Goal: Transaction & Acquisition: Book appointment/travel/reservation

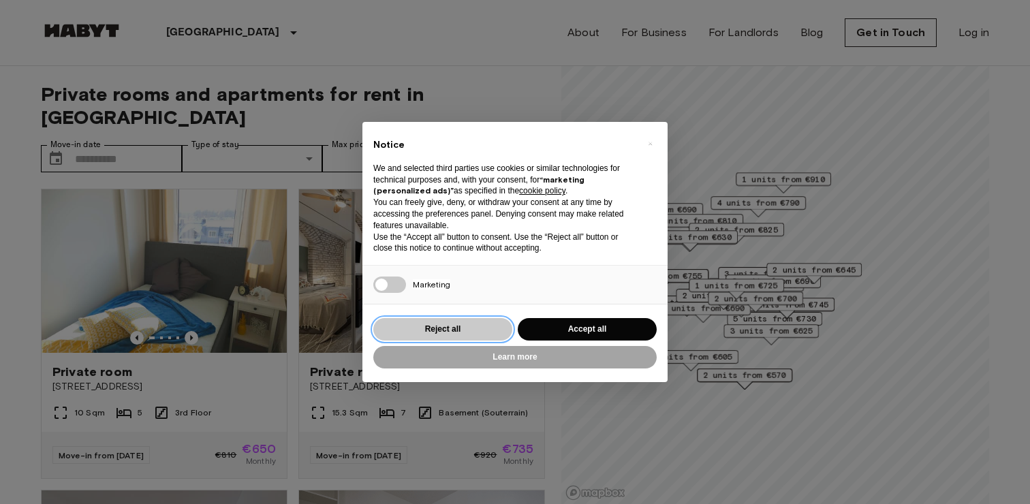
click at [464, 328] on button "Reject all" at bounding box center [442, 329] width 139 height 22
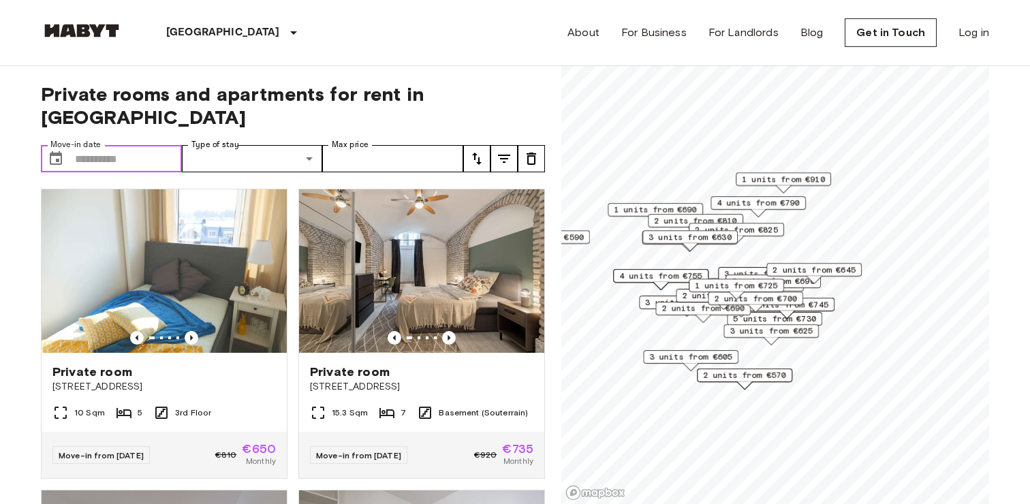
click at [124, 145] on input "Move-in date" at bounding box center [128, 158] width 107 height 27
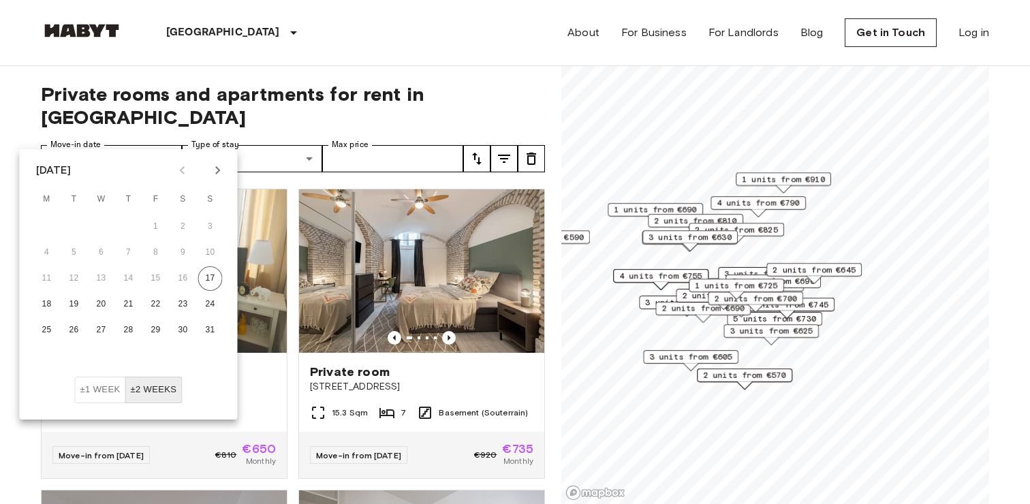
click at [321, 7] on div "[GEOGRAPHIC_DATA] [GEOGRAPHIC_DATA] [GEOGRAPHIC_DATA] [GEOGRAPHIC_DATA] [GEOGRA…" at bounding box center [515, 32] width 948 height 65
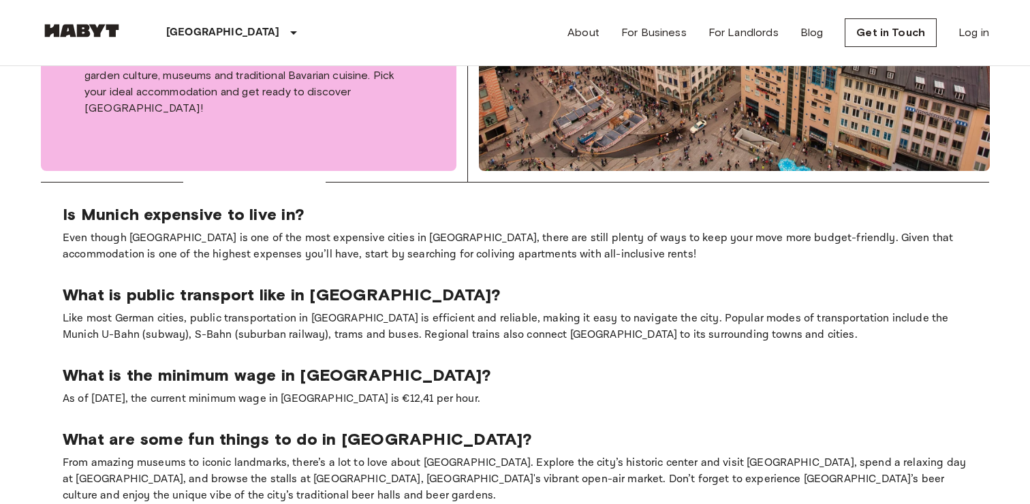
scroll to position [521, 0]
